Goal: Entertainment & Leisure: Consume media (video, audio)

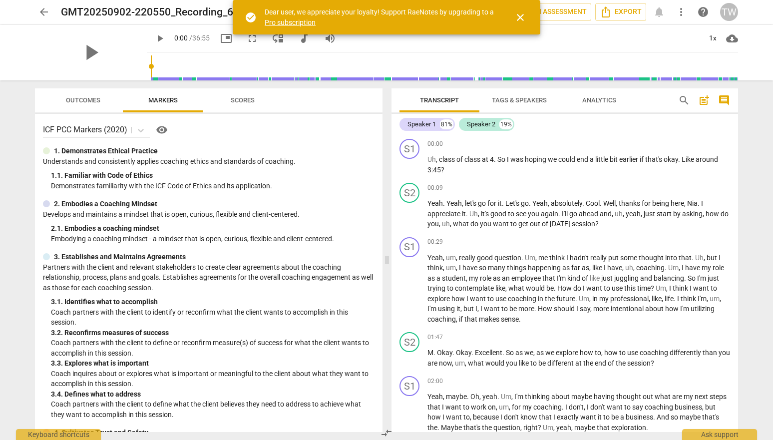
click at [529, 20] on span "close" at bounding box center [520, 17] width 24 height 12
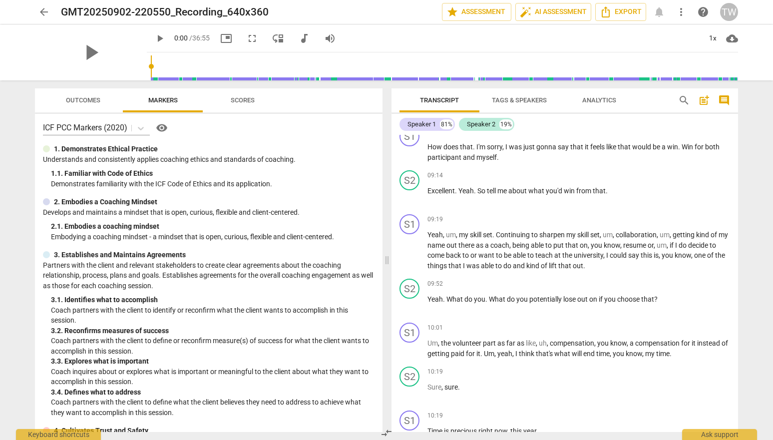
scroll to position [1016, 0]
click at [359, 11] on div "GMT20250902-220550_Recording_640x360 edit" at bounding box center [247, 12] width 373 height 18
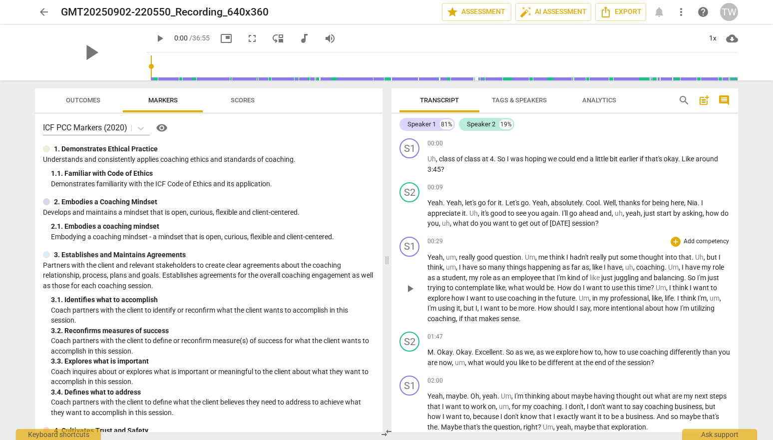
scroll to position [0, 0]
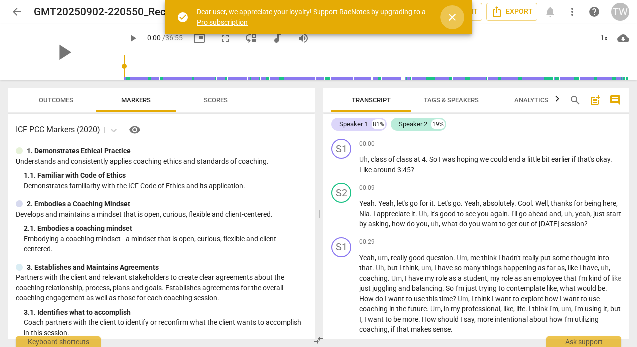
click at [450, 17] on span "close" at bounding box center [453, 17] width 12 height 12
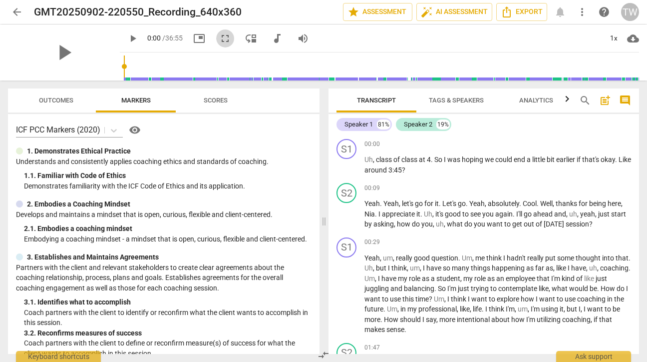
click at [219, 38] on span "fullscreen" at bounding box center [225, 38] width 12 height 12
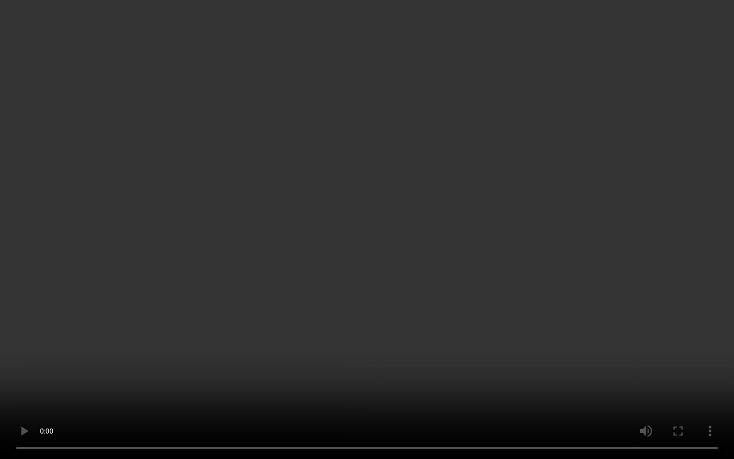
click at [342, 328] on video at bounding box center [367, 229] width 734 height 459
click at [113, 352] on video at bounding box center [367, 229] width 734 height 459
click at [306, 204] on video at bounding box center [367, 229] width 734 height 459
click at [556, 342] on video at bounding box center [367, 229] width 734 height 459
click at [437, 260] on video at bounding box center [367, 229] width 734 height 459
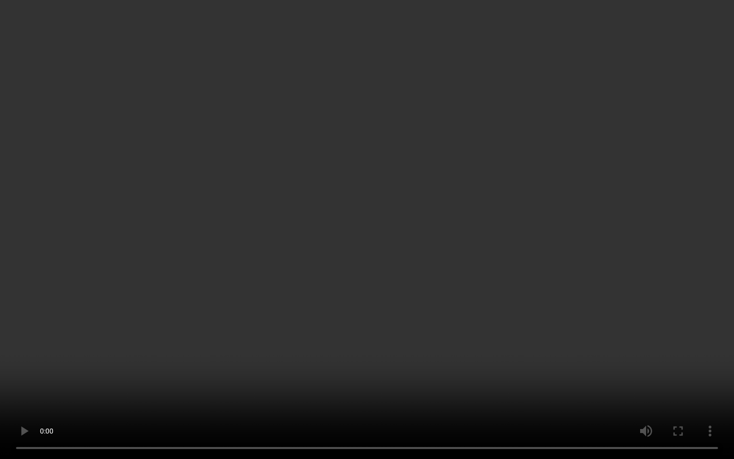
scroll to position [322, 0]
click at [375, 232] on video at bounding box center [367, 229] width 734 height 459
click at [389, 215] on video at bounding box center [367, 229] width 734 height 459
click at [446, 206] on video at bounding box center [367, 229] width 734 height 459
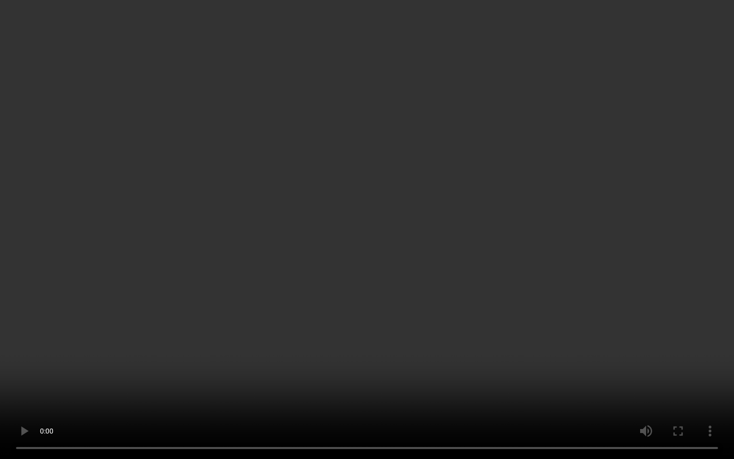
click at [422, 277] on video at bounding box center [367, 229] width 734 height 459
click at [305, 253] on video at bounding box center [367, 229] width 734 height 459
click at [274, 261] on video at bounding box center [367, 229] width 734 height 459
click at [418, 228] on video at bounding box center [367, 229] width 734 height 459
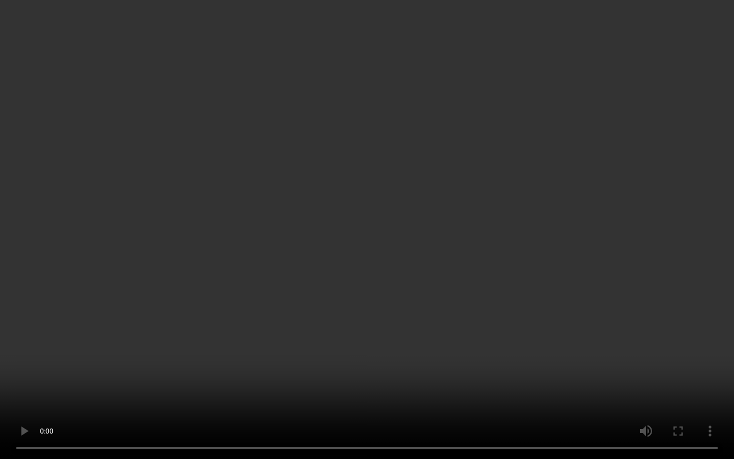
click at [336, 234] on video at bounding box center [367, 229] width 734 height 459
click at [441, 296] on video at bounding box center [367, 229] width 734 height 459
click at [335, 235] on video at bounding box center [367, 229] width 734 height 459
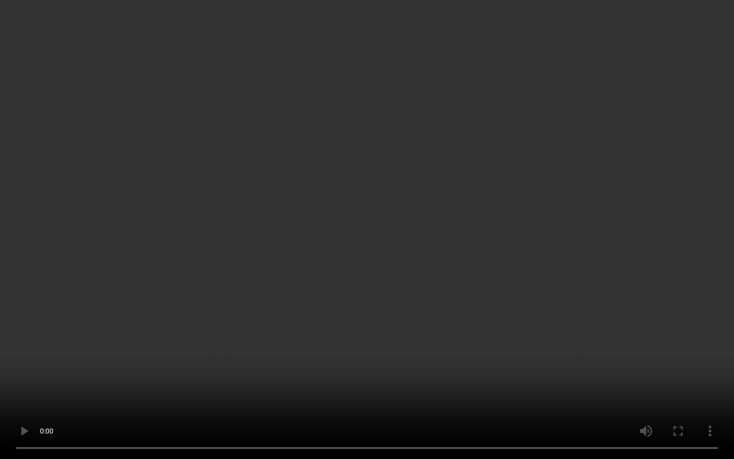
click at [656, 266] on video at bounding box center [367, 229] width 734 height 459
click at [336, 244] on video at bounding box center [367, 229] width 734 height 459
click at [319, 253] on video at bounding box center [367, 229] width 734 height 459
click at [314, 332] on video at bounding box center [367, 229] width 734 height 459
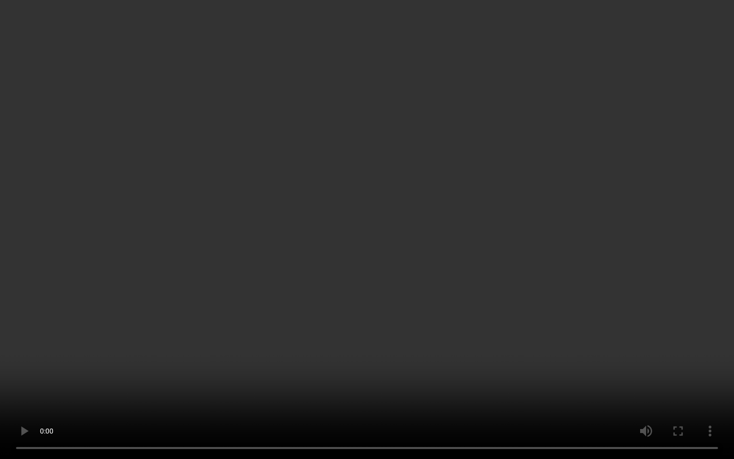
click at [455, 295] on video at bounding box center [367, 229] width 734 height 459
click at [348, 231] on video at bounding box center [367, 229] width 734 height 459
click at [638, 183] on video at bounding box center [367, 229] width 734 height 459
click at [456, 256] on video at bounding box center [367, 229] width 734 height 459
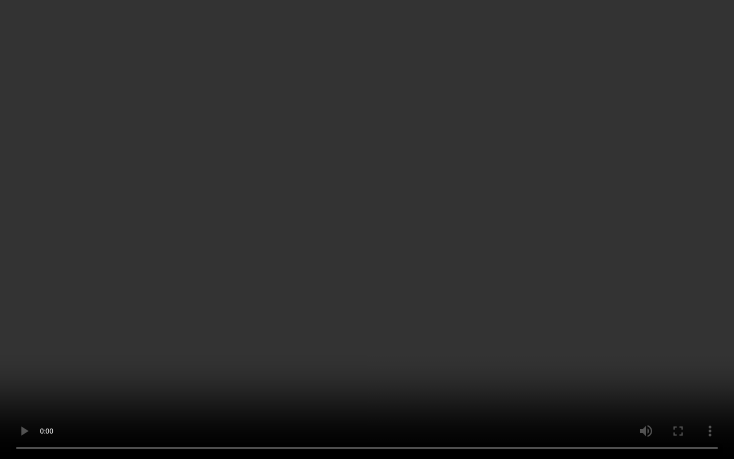
click at [523, 290] on video at bounding box center [367, 229] width 734 height 459
click at [545, 232] on video at bounding box center [367, 229] width 734 height 459
click at [364, 215] on video at bounding box center [367, 229] width 734 height 459
click at [365, 215] on video at bounding box center [367, 229] width 734 height 459
click at [415, 268] on video at bounding box center [367, 229] width 734 height 459
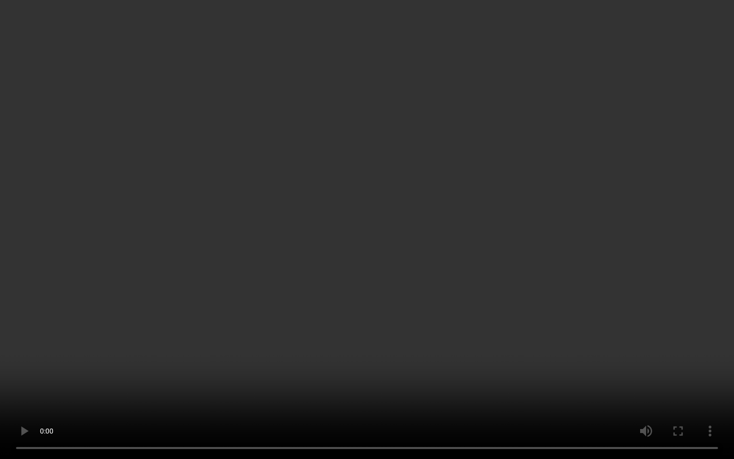
click at [405, 223] on video at bounding box center [367, 229] width 734 height 459
click at [380, 164] on video at bounding box center [367, 229] width 734 height 459
click at [461, 236] on video at bounding box center [367, 229] width 734 height 459
click at [375, 342] on video at bounding box center [367, 229] width 734 height 459
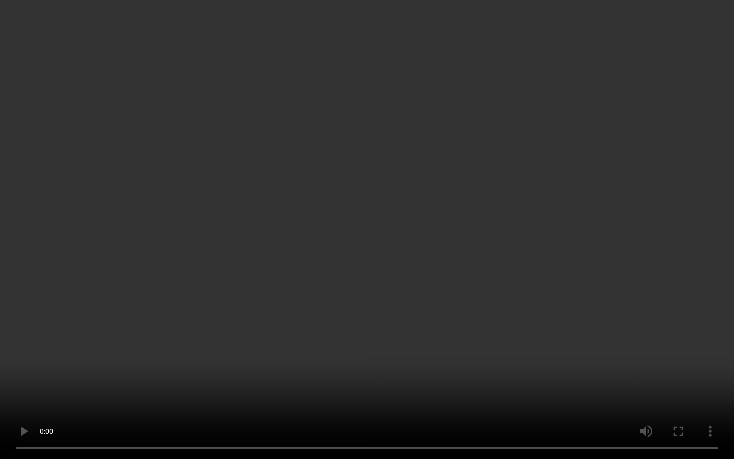
click at [380, 232] on video at bounding box center [367, 229] width 734 height 459
click at [372, 228] on video at bounding box center [367, 229] width 734 height 459
click at [432, 356] on video at bounding box center [367, 229] width 734 height 459
click at [377, 306] on video at bounding box center [367, 229] width 734 height 459
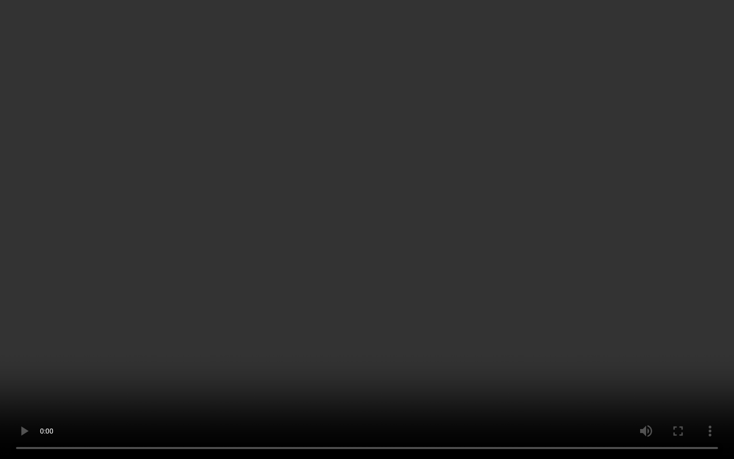
click at [422, 309] on video at bounding box center [367, 229] width 734 height 459
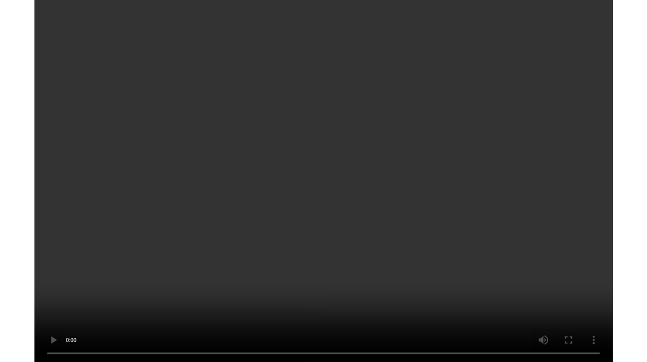
scroll to position [4159, 0]
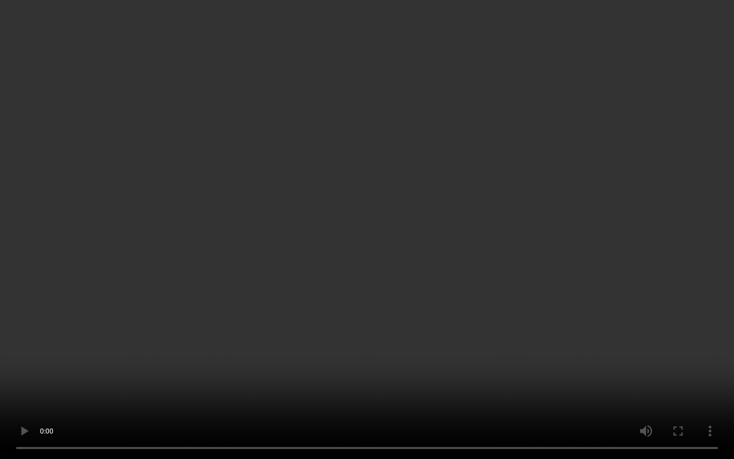
click at [348, 229] on video at bounding box center [367, 229] width 734 height 459
click at [419, 240] on video at bounding box center [367, 229] width 734 height 459
click at [604, 401] on video at bounding box center [367, 229] width 734 height 459
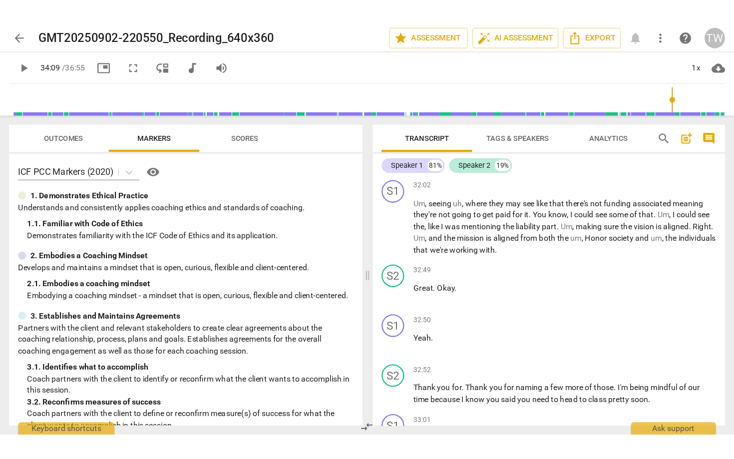
scroll to position [4425, 0]
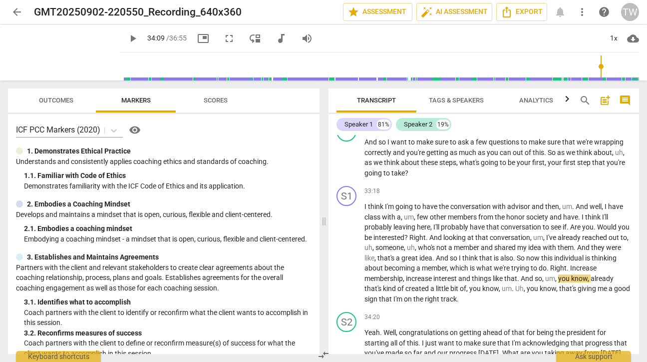
click at [223, 36] on span "fullscreen" at bounding box center [229, 38] width 12 height 12
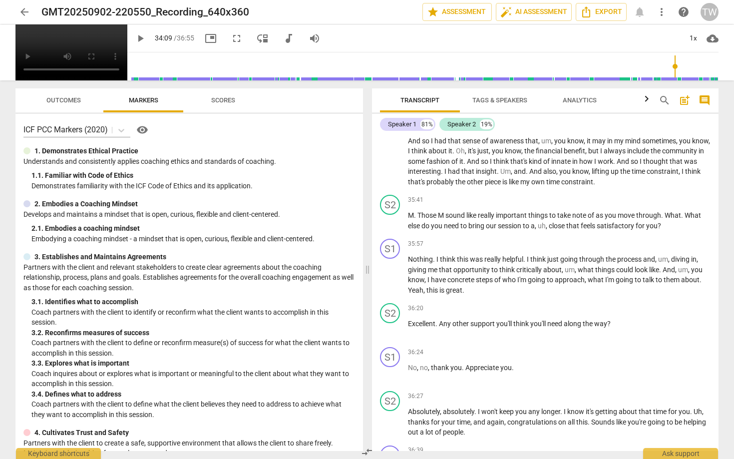
scroll to position [4159, 0]
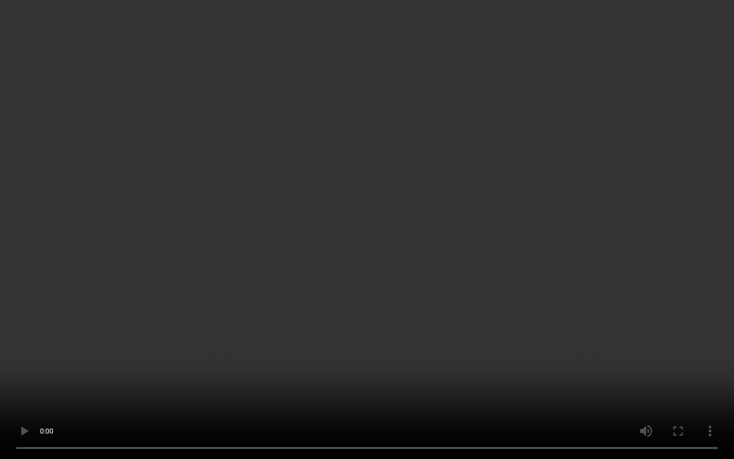
click at [306, 243] on video at bounding box center [367, 229] width 734 height 459
click at [472, 280] on video at bounding box center [367, 229] width 734 height 459
type input "2147"
